Goal: Complete application form

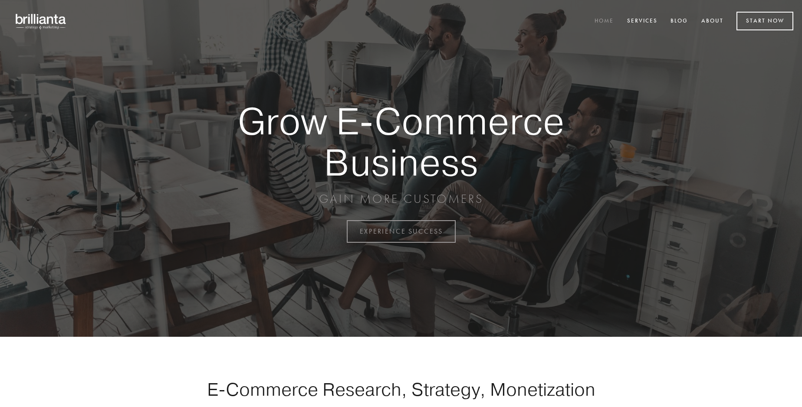
scroll to position [2274, 0]
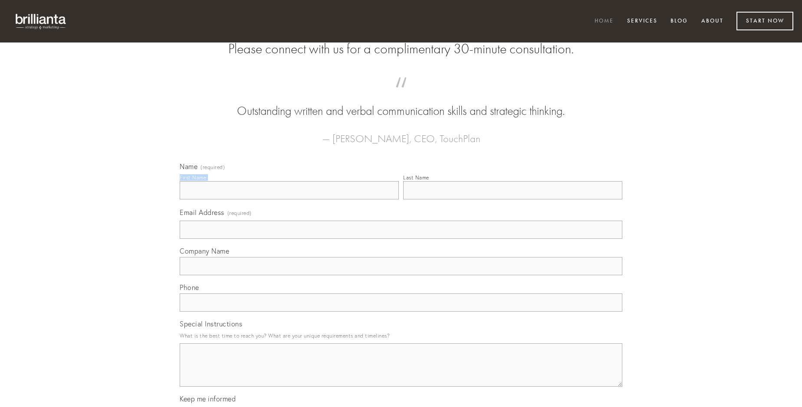
type input "[PERSON_NAME]"
click at [512, 200] on input "Last Name" at bounding box center [512, 190] width 219 height 18
type input "[PERSON_NAME]"
click at [401, 239] on input "Email Address (required)" at bounding box center [401, 230] width 443 height 18
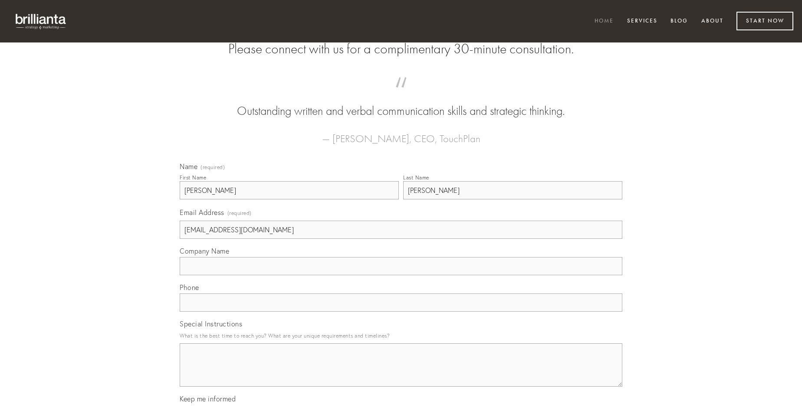
type input "[EMAIL_ADDRESS][DOMAIN_NAME]"
click at [401, 276] on input "Company Name" at bounding box center [401, 266] width 443 height 18
type input "cultellus"
click at [401, 312] on input "text" at bounding box center [401, 303] width 443 height 18
click at [401, 373] on textarea "Special Instructions" at bounding box center [401, 365] width 443 height 43
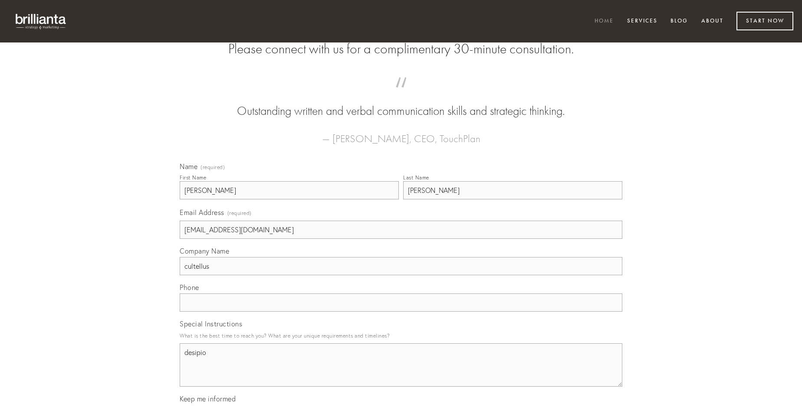
type textarea "desipio"
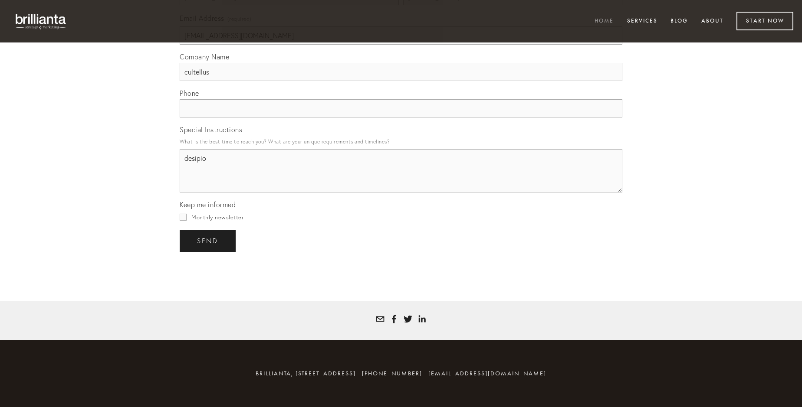
click at [208, 241] on span "send" at bounding box center [207, 241] width 21 height 8
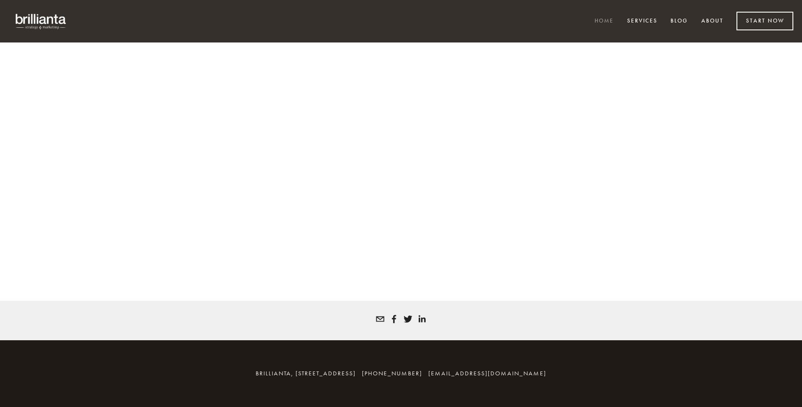
scroll to position [2263, 0]
